Goal: Task Accomplishment & Management: Use online tool/utility

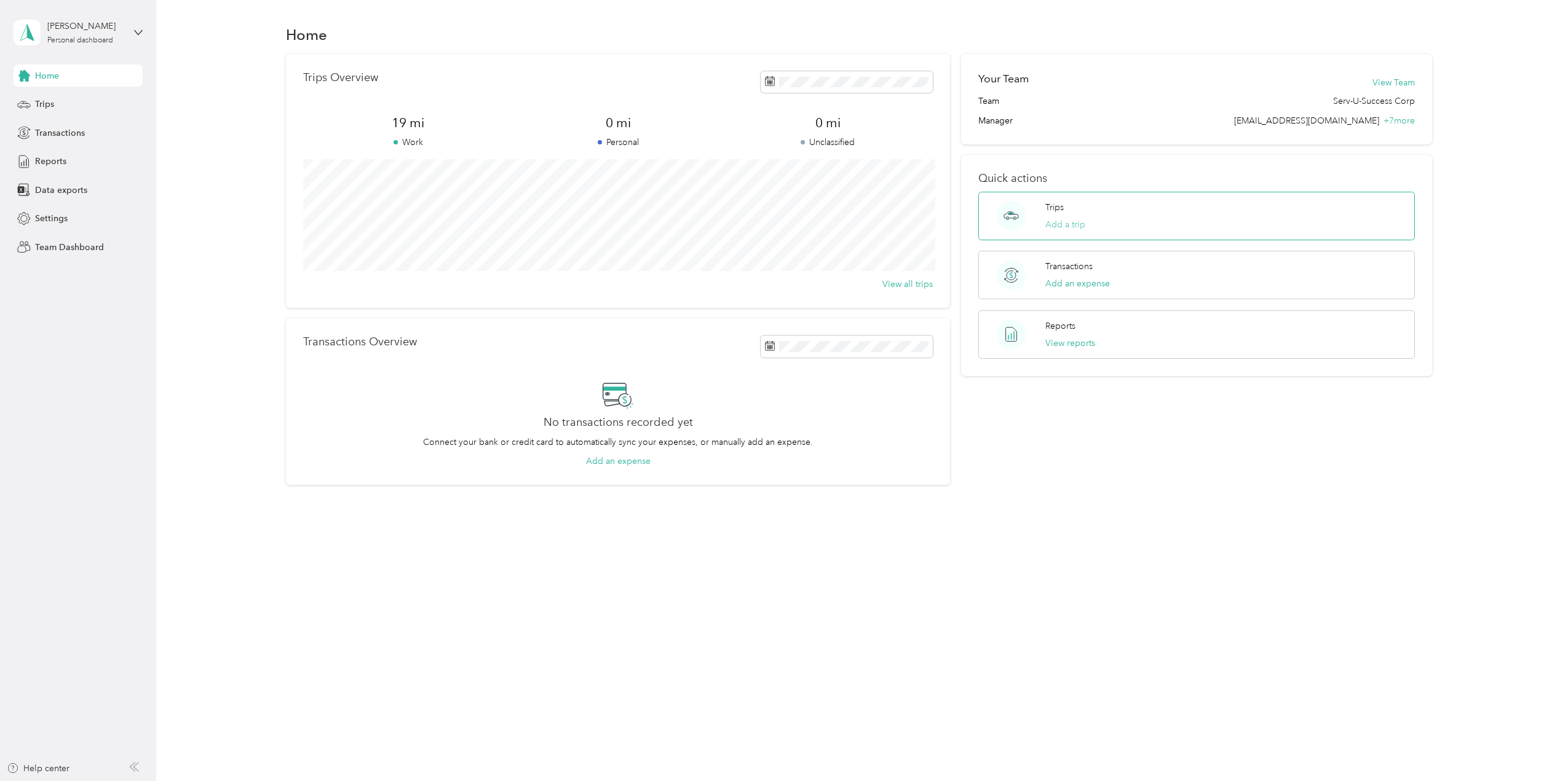
click at [1071, 223] on button "Add a trip" at bounding box center [1065, 225] width 40 height 13
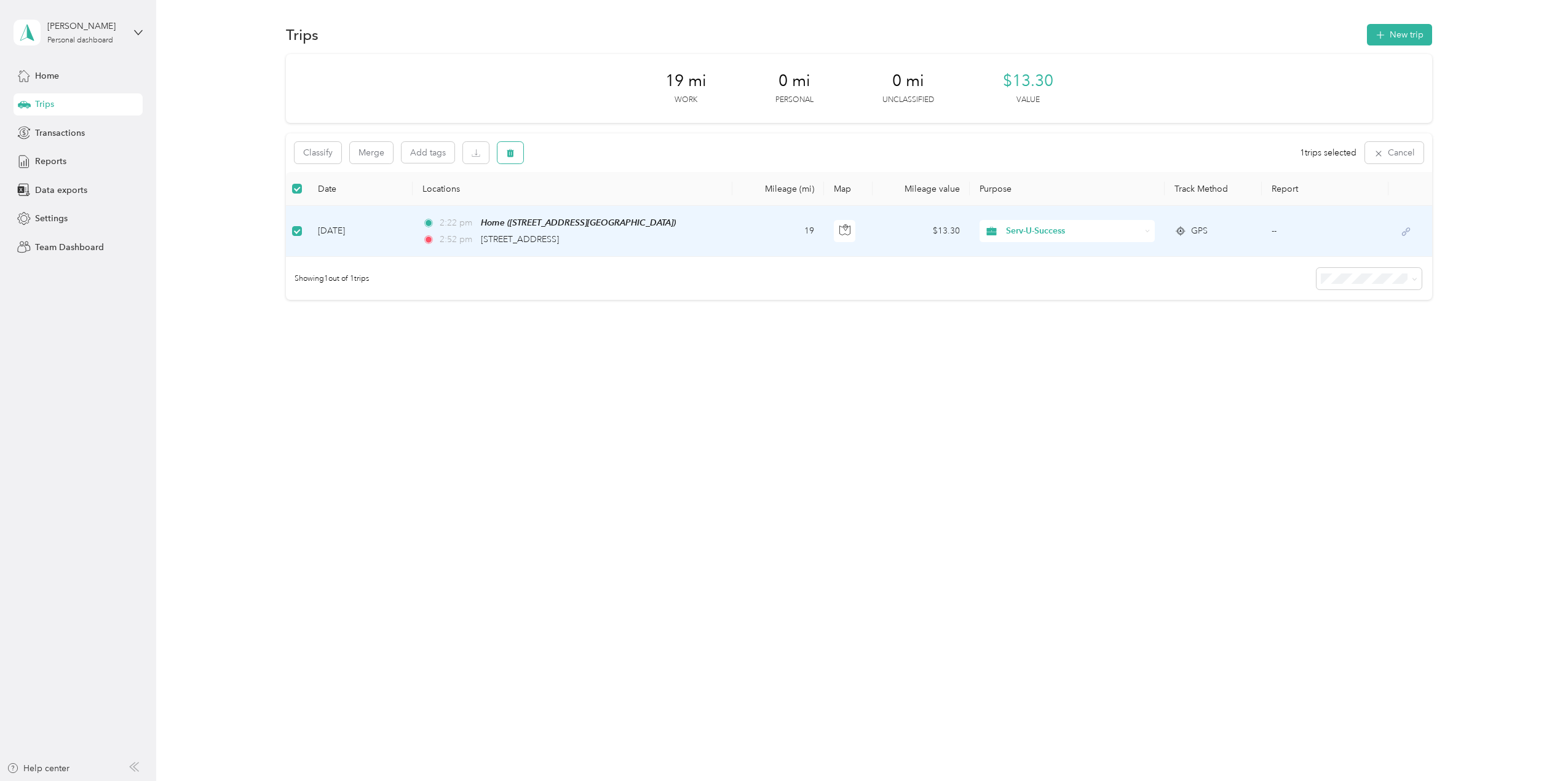
click at [510, 152] on icon "button" at bounding box center [510, 153] width 7 height 8
click at [605, 206] on button "Yes" at bounding box center [602, 203] width 24 height 20
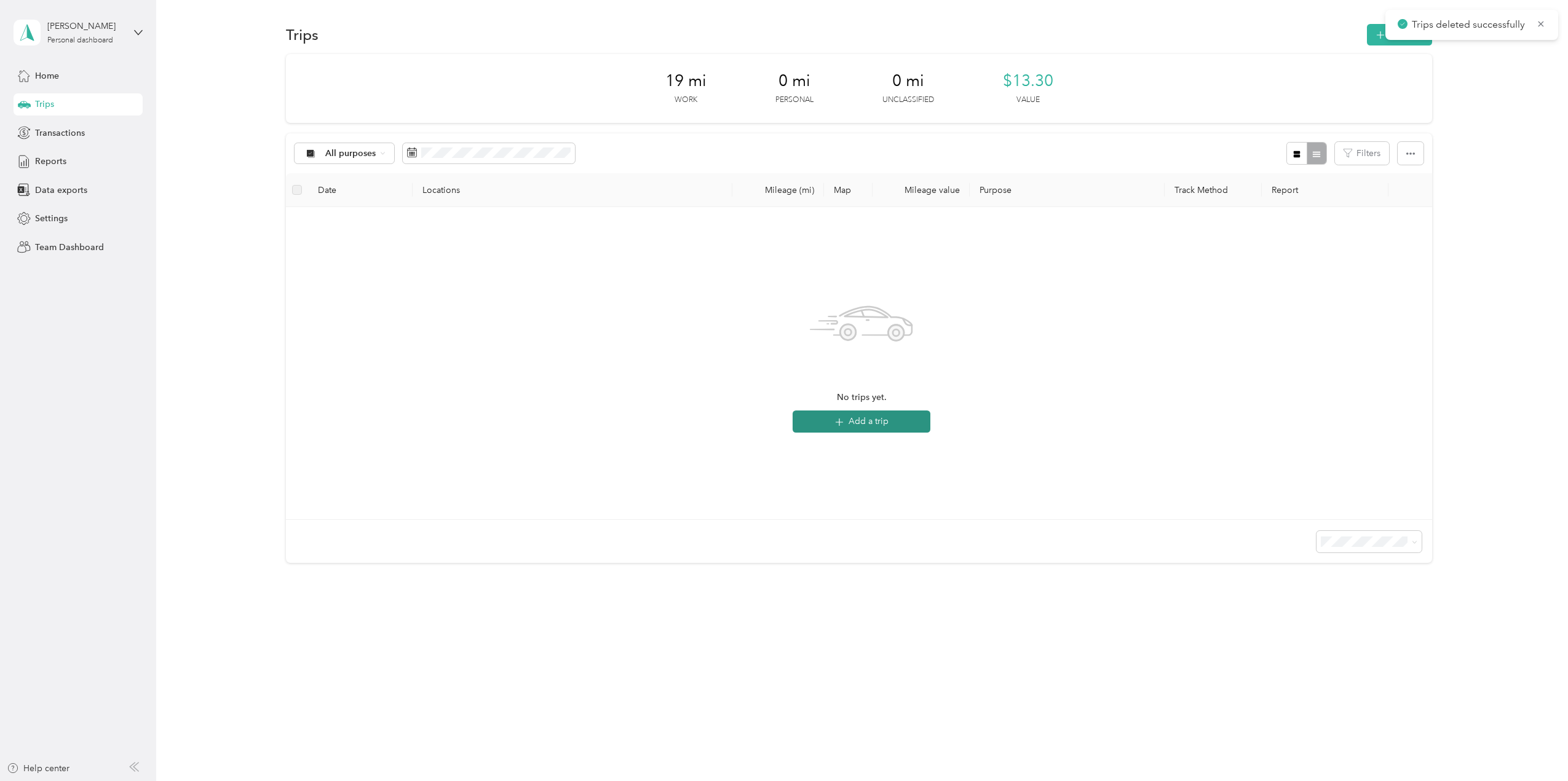
click at [872, 421] on button "Add a trip" at bounding box center [861, 422] width 138 height 22
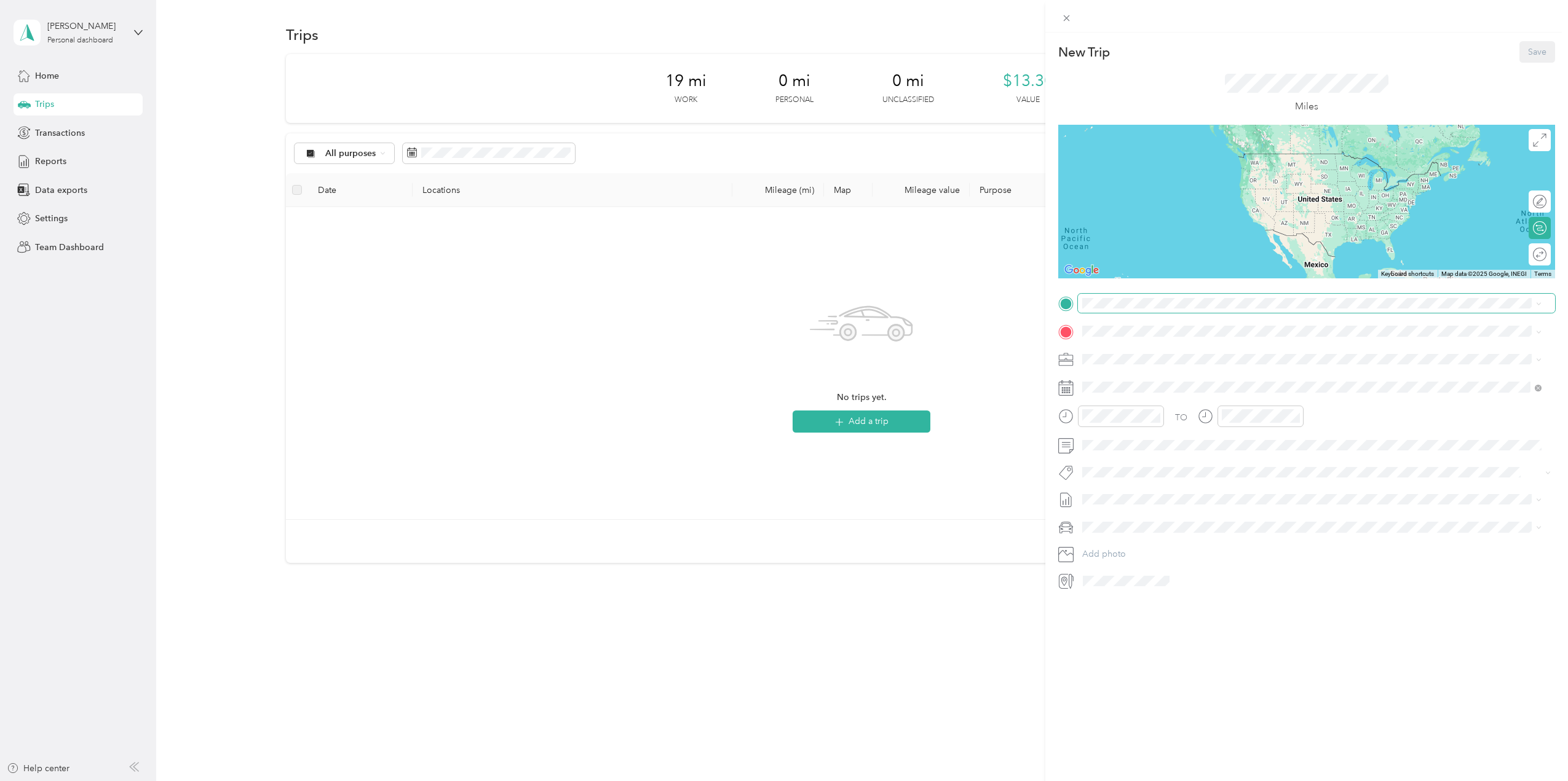
click at [1093, 294] on span at bounding box center [1317, 303] width 478 height 20
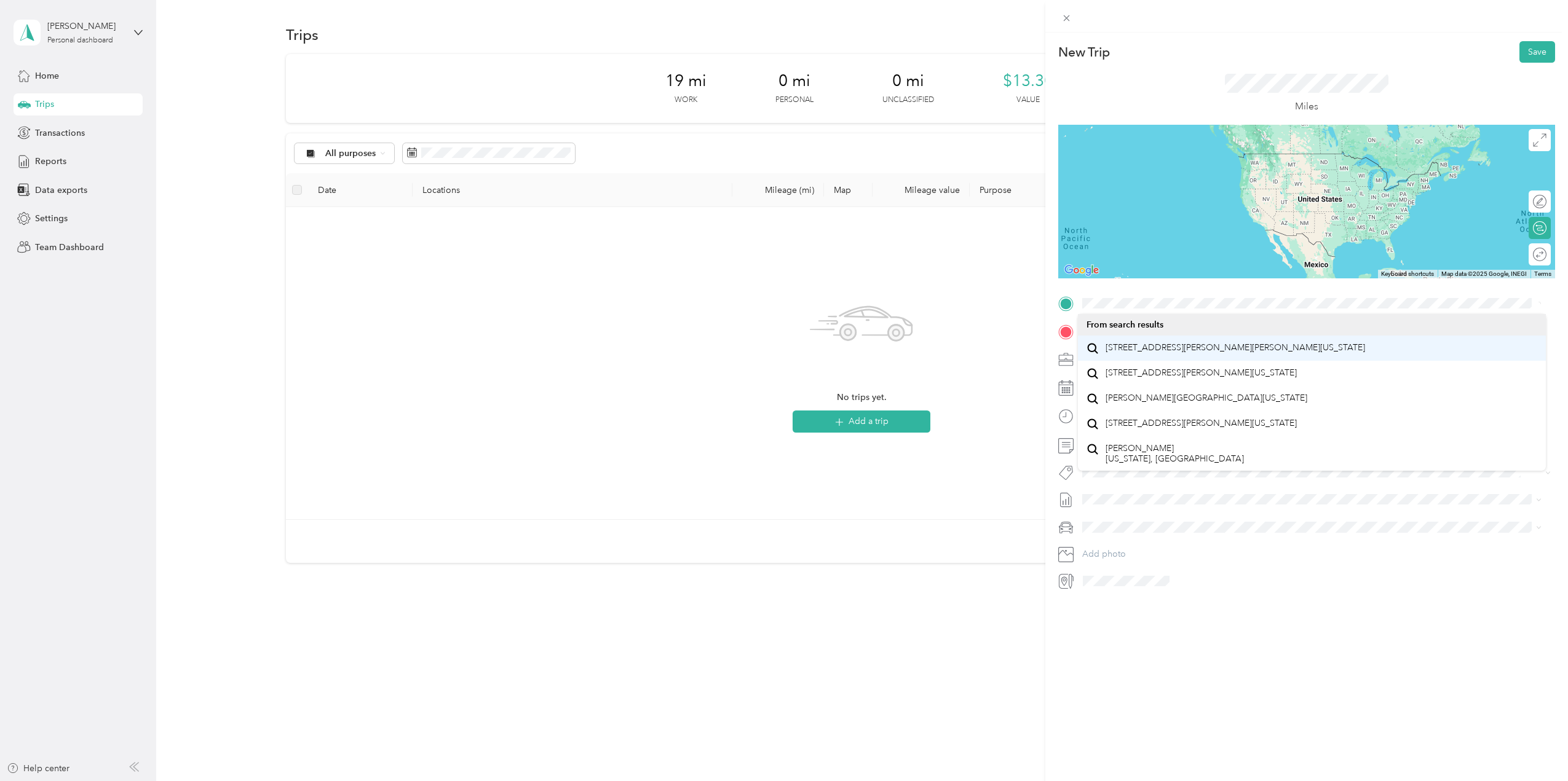
click at [1133, 352] on span "[STREET_ADDRESS][PERSON_NAME][PERSON_NAME][US_STATE]" at bounding box center [1236, 348] width 259 height 11
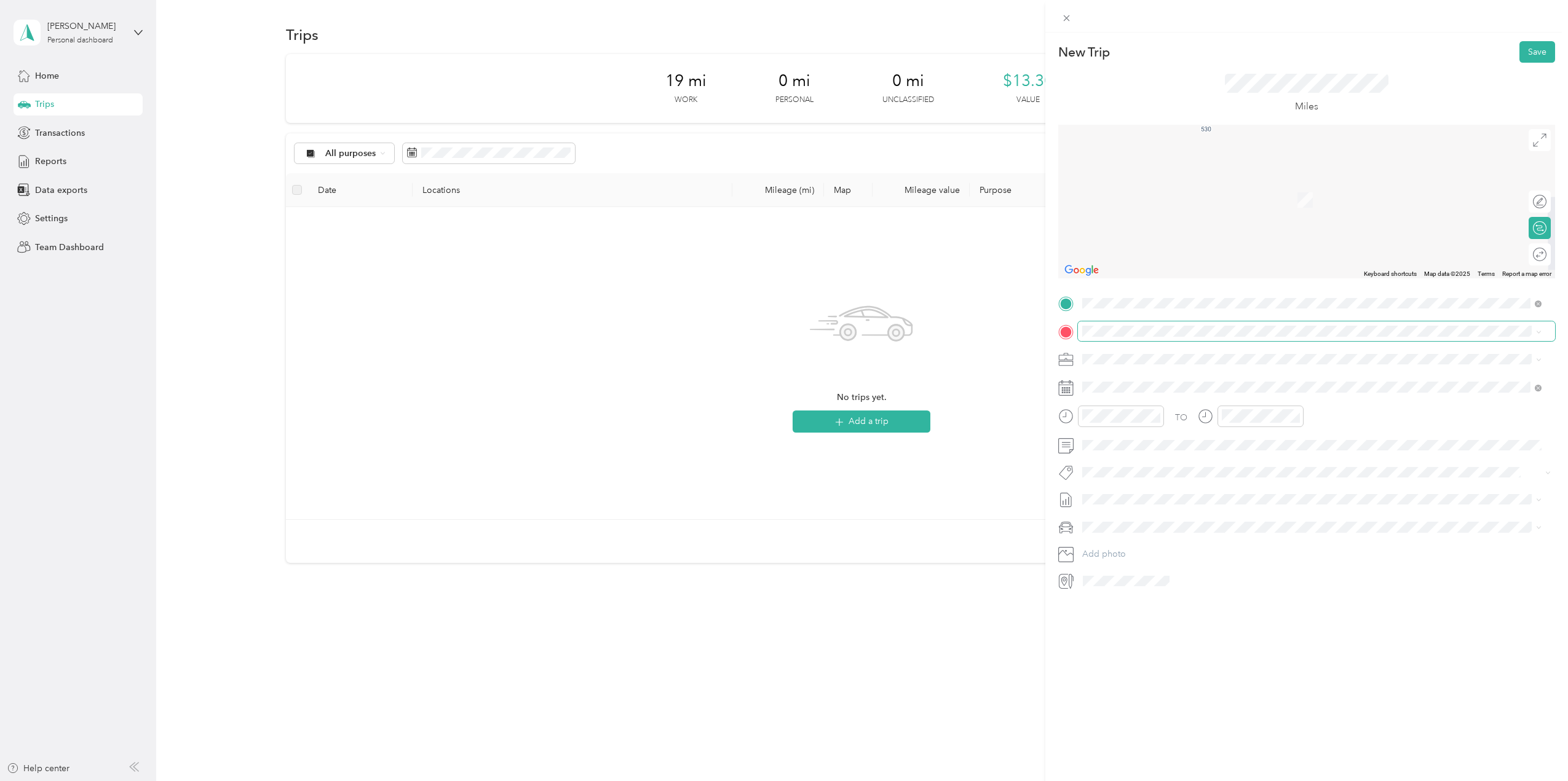
drag, startPoint x: 1069, startPoint y: 328, endPoint x: 1081, endPoint y: 331, distance: 12.4
click at [1081, 331] on div at bounding box center [1307, 331] width 497 height 20
click at [1175, 380] on span "[STREET_ADDRESS][US_STATE]" at bounding box center [1167, 375] width 123 height 11
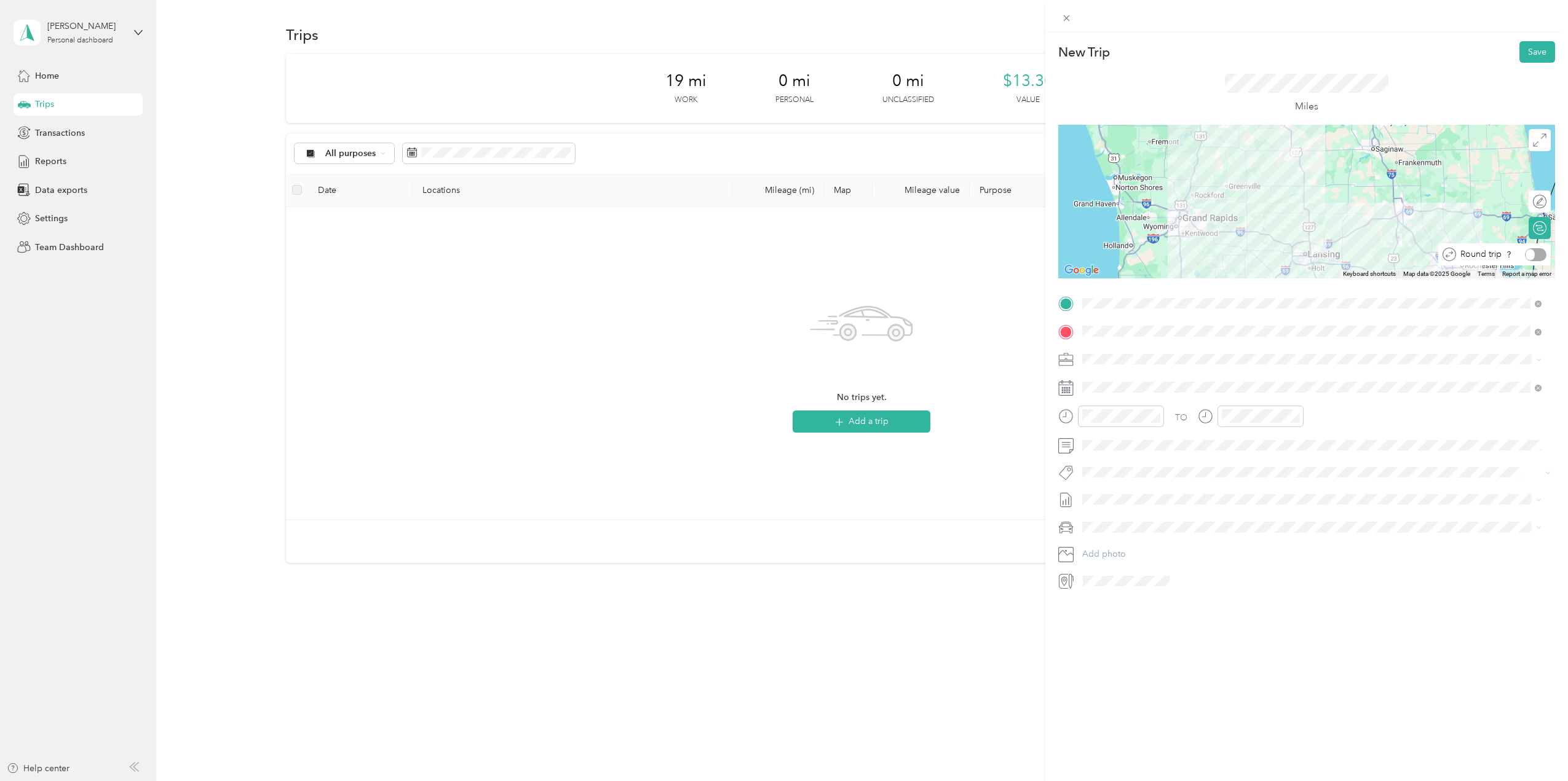
click at [1528, 255] on div at bounding box center [1535, 255] width 21 height 13
click at [1536, 304] on icon at bounding box center [1538, 304] width 7 height 7
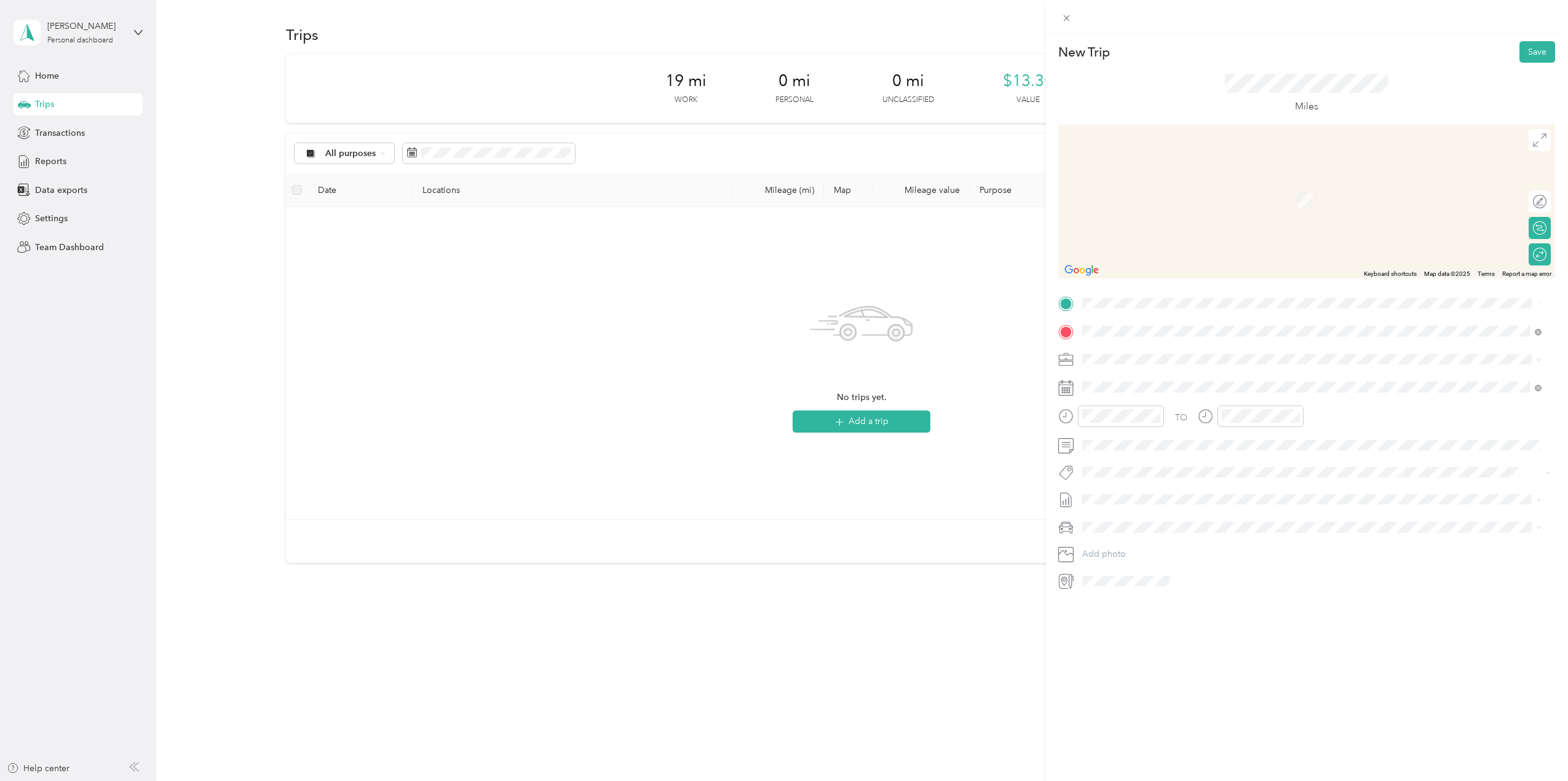
click at [1124, 354] on span "[STREET_ADDRESS][US_STATE]" at bounding box center [1167, 348] width 123 height 11
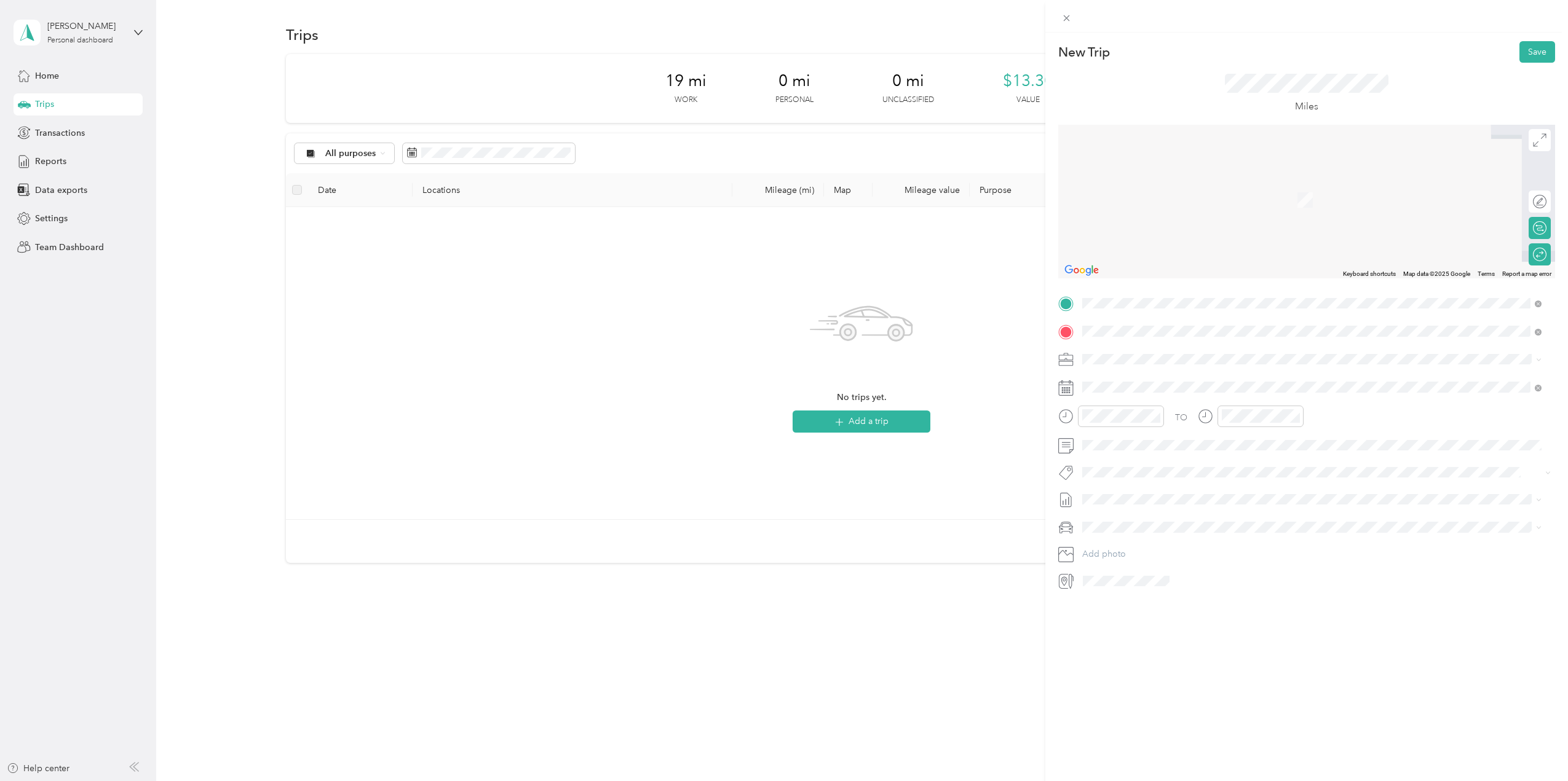
click at [1208, 381] on span "[STREET_ADDRESS][US_STATE]" at bounding box center [1167, 375] width 123 height 11
